Goal: Find contact information: Find contact information

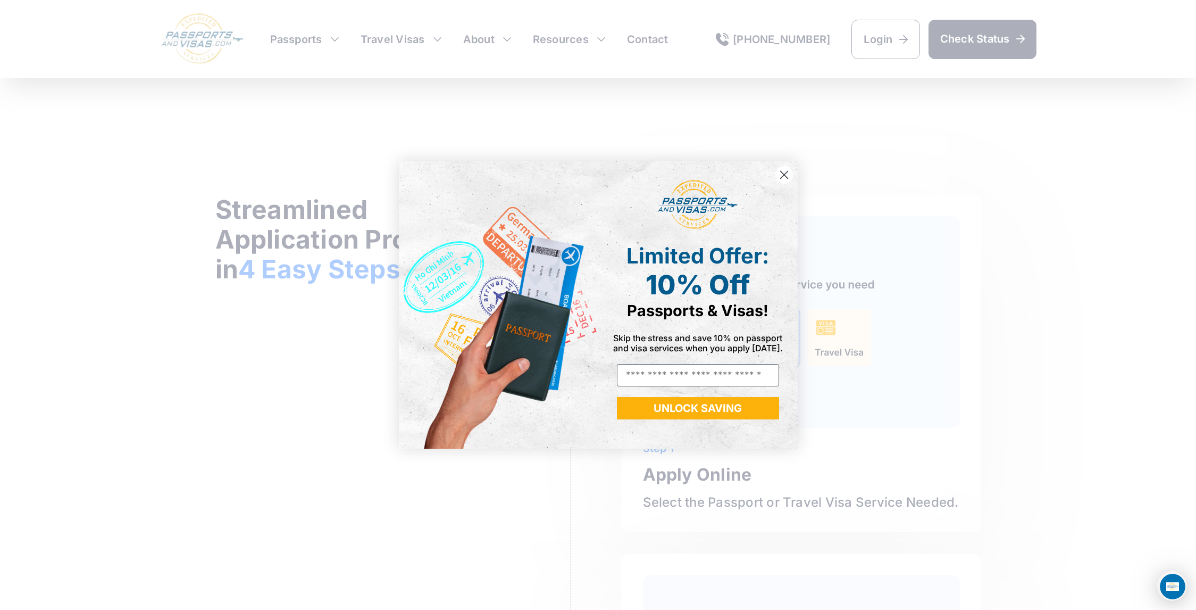
click at [787, 173] on circle "Close dialog" at bounding box center [784, 175] width 18 height 18
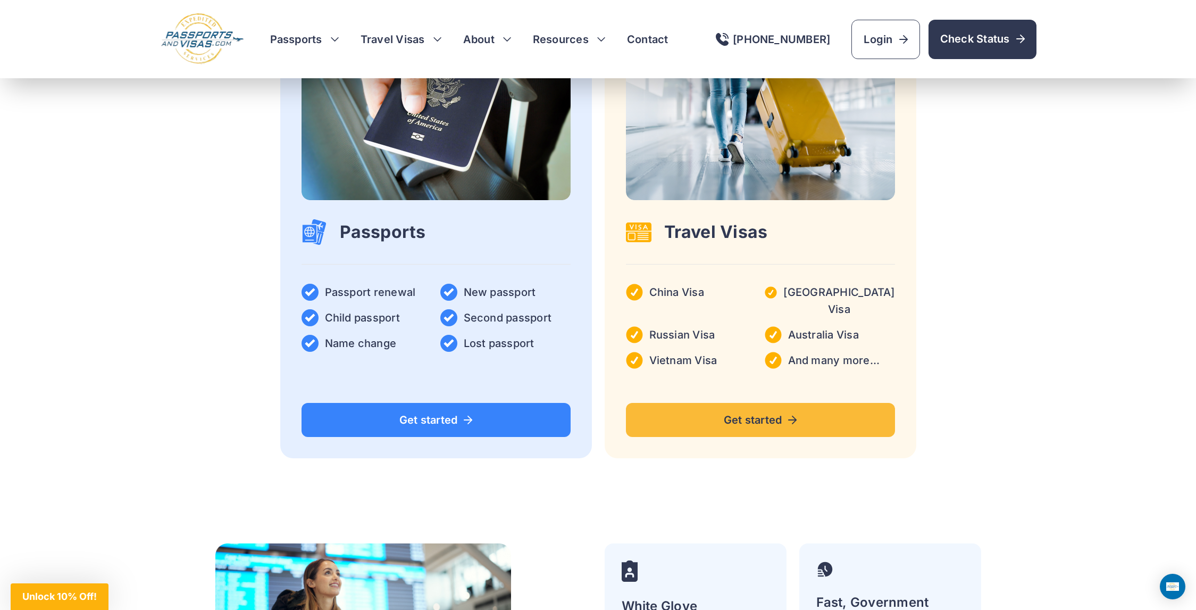
scroll to position [2022, 0]
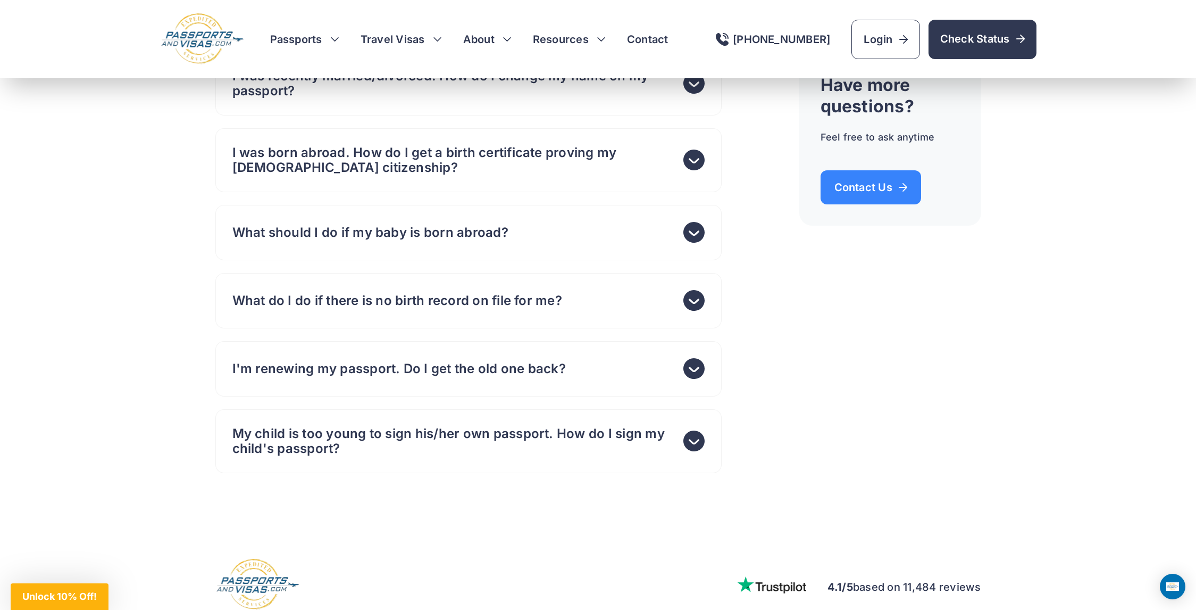
scroll to position [6874, 0]
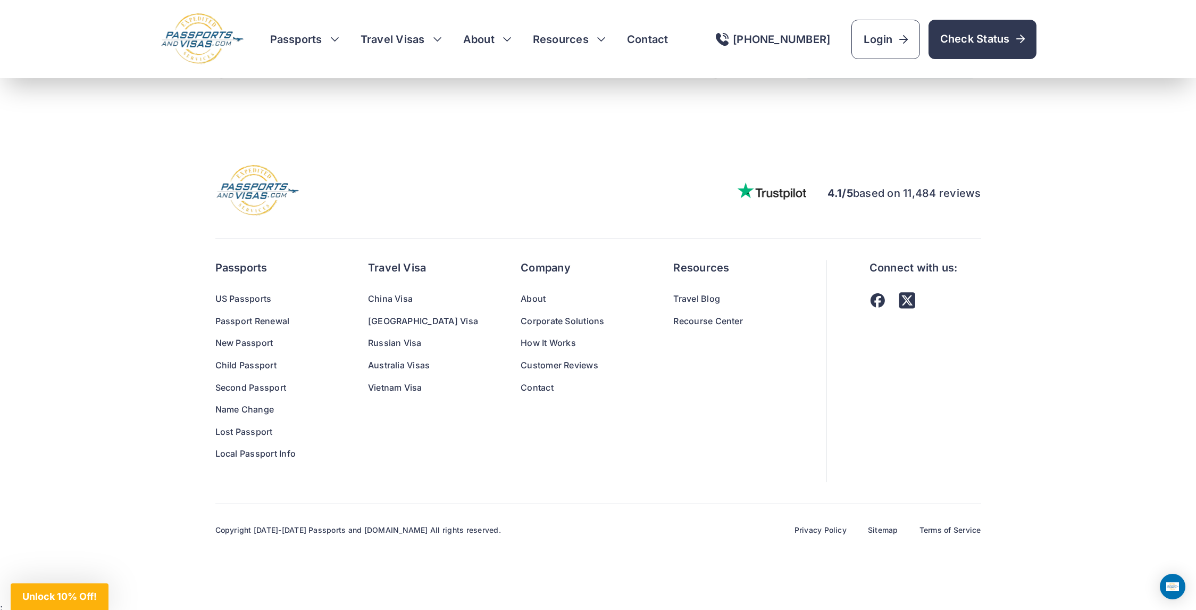
click at [521, 384] on link "Contact" at bounding box center [576, 388] width 110 height 14
